Goal: Task Accomplishment & Management: Manage account settings

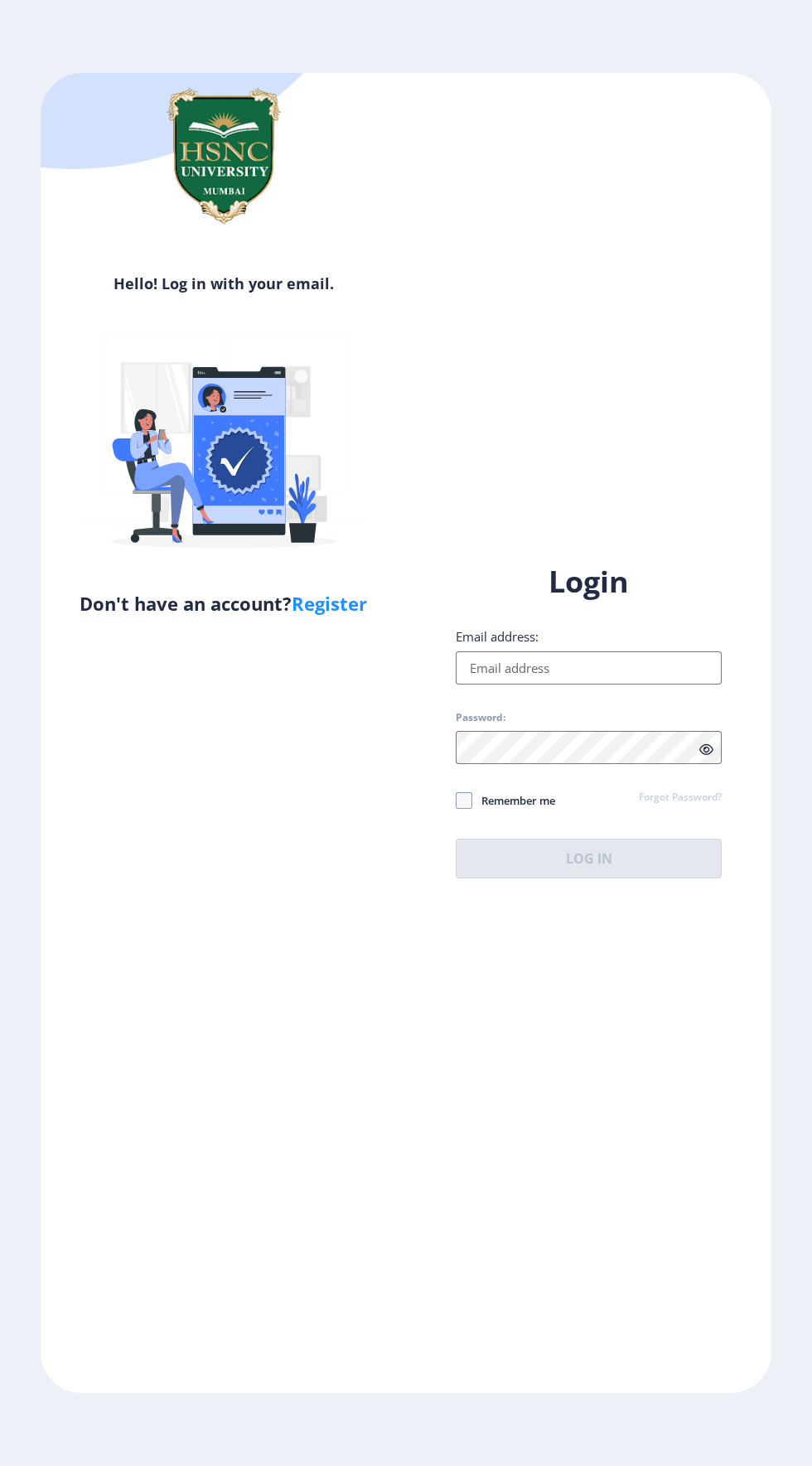
click at [531, 684] on input "Email address:" at bounding box center [589, 667] width 266 height 33
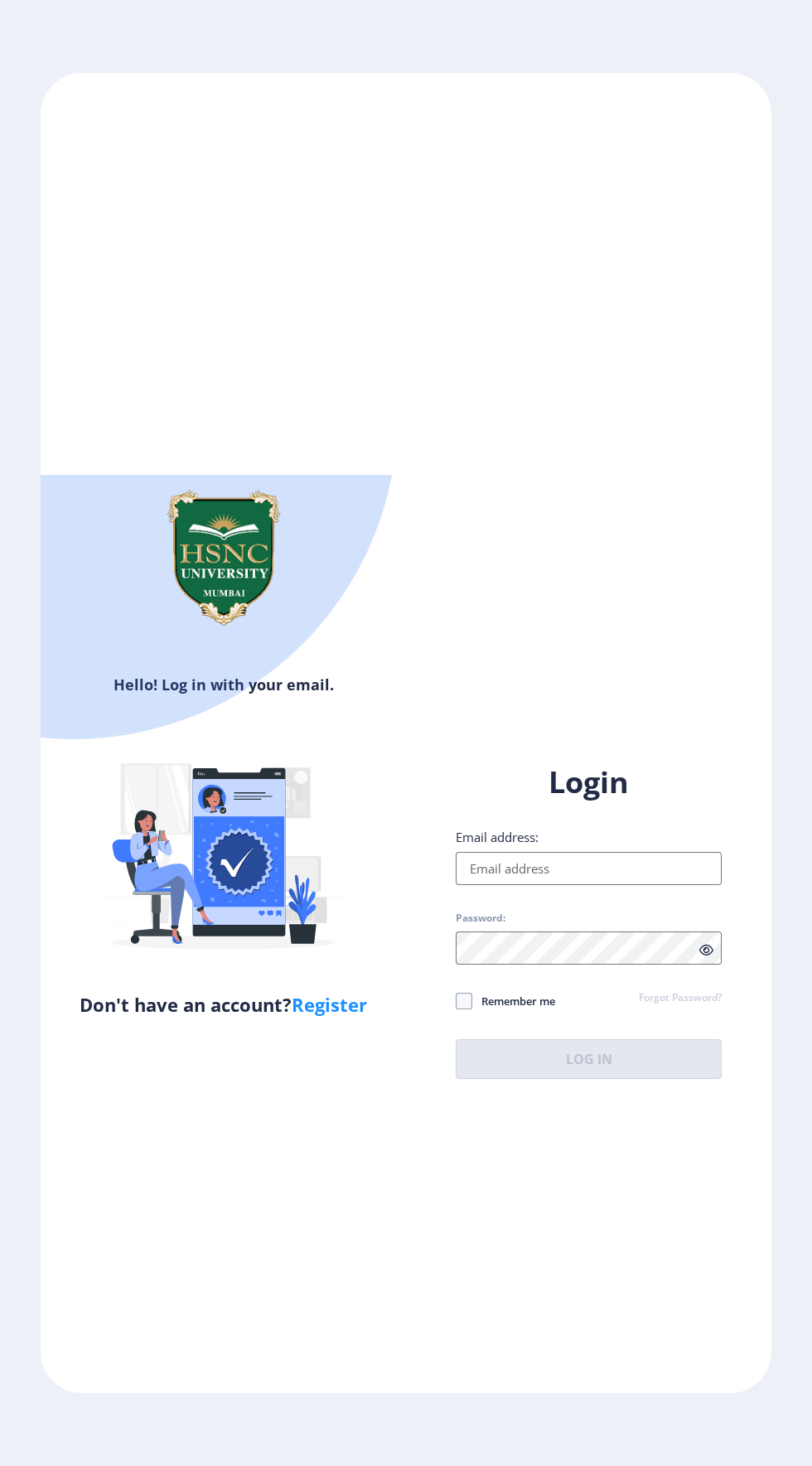
type input "[EMAIL_ADDRESS][DOMAIN_NAME]"
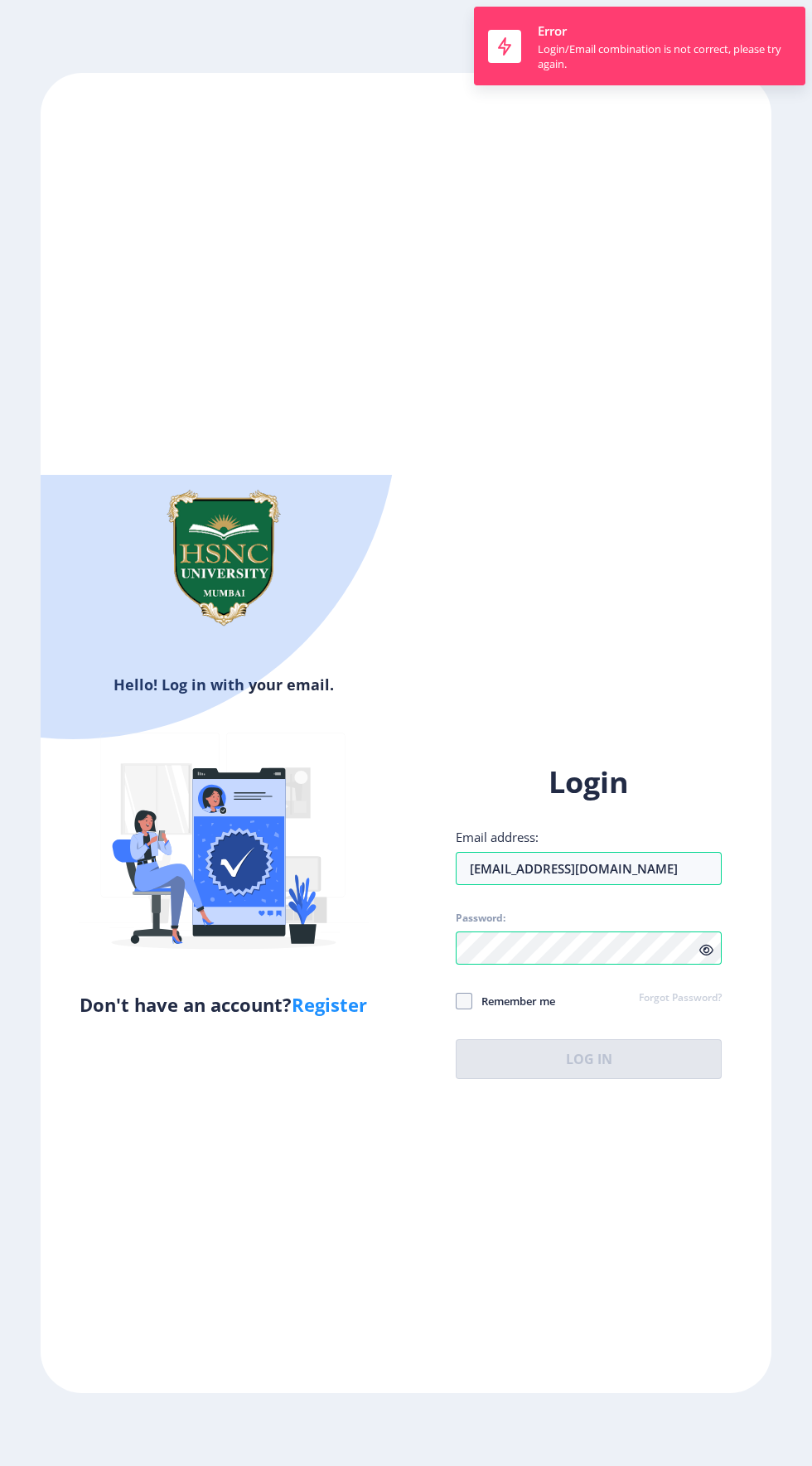
click at [498, 1078] on div "Login Email address: [EMAIL_ADDRESS][DOMAIN_NAME] Password: Remember me Forgot …" at bounding box center [589, 920] width 266 height 316
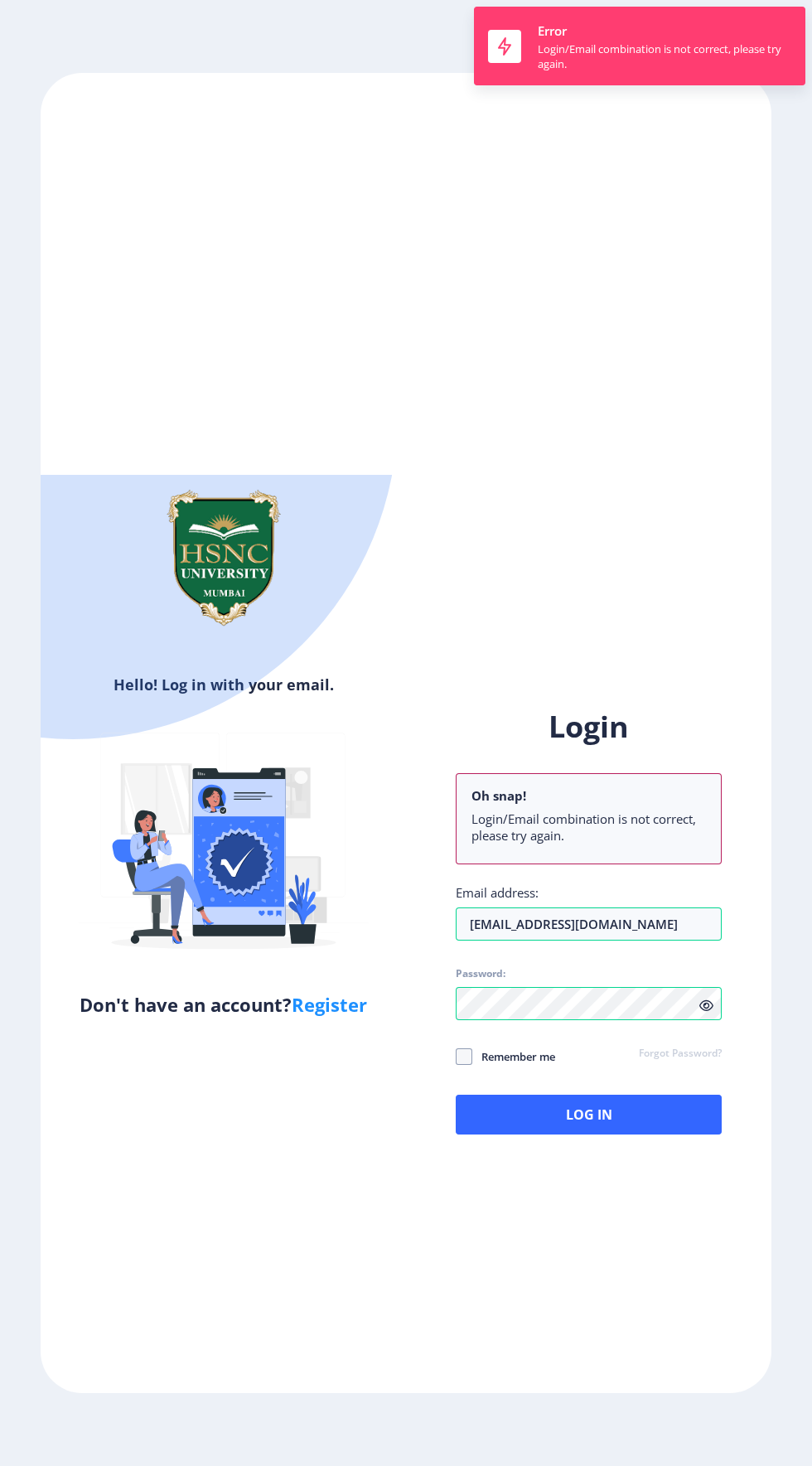
click at [548, 1067] on span "Remember me" at bounding box center [514, 1056] width 83 height 20
click at [456, 1056] on input "Remember me" at bounding box center [456, 1055] width 1 height 1
checkbox input "true"
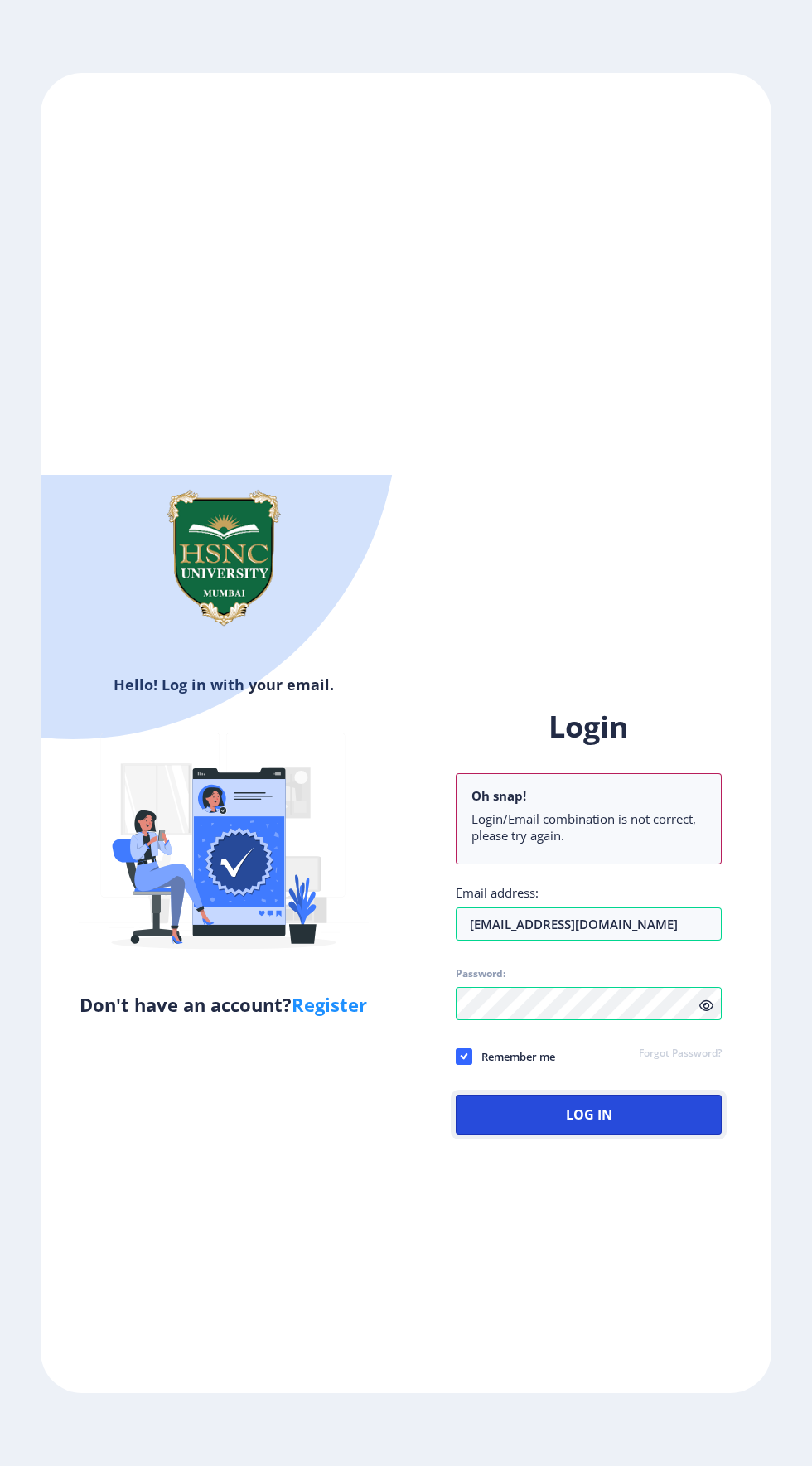
click at [584, 1135] on button "Log In" at bounding box center [589, 1114] width 266 height 40
